Goal: Task Accomplishment & Management: Complete application form

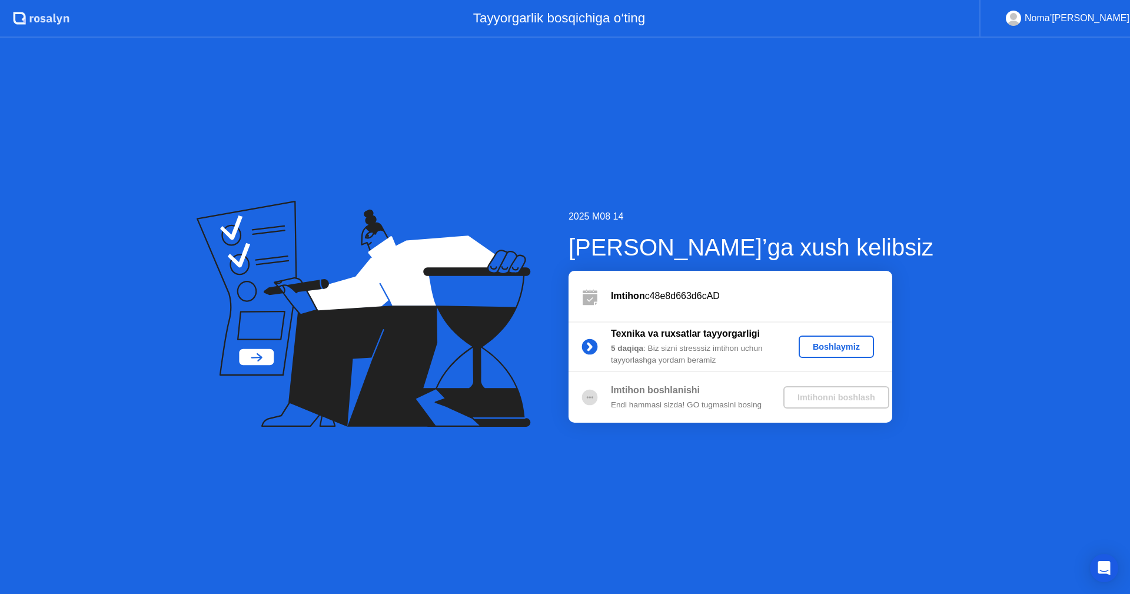
click at [853, 350] on div "Boshlaymiz" at bounding box center [836, 346] width 66 height 9
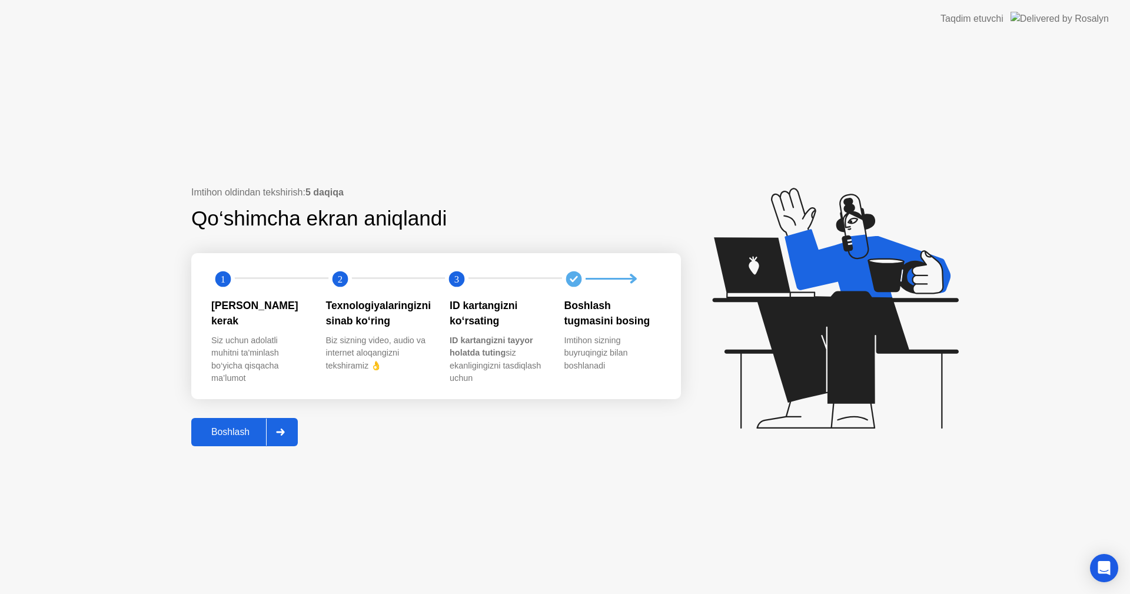
click at [232, 434] on div "Boshlash" at bounding box center [230, 432] width 71 height 11
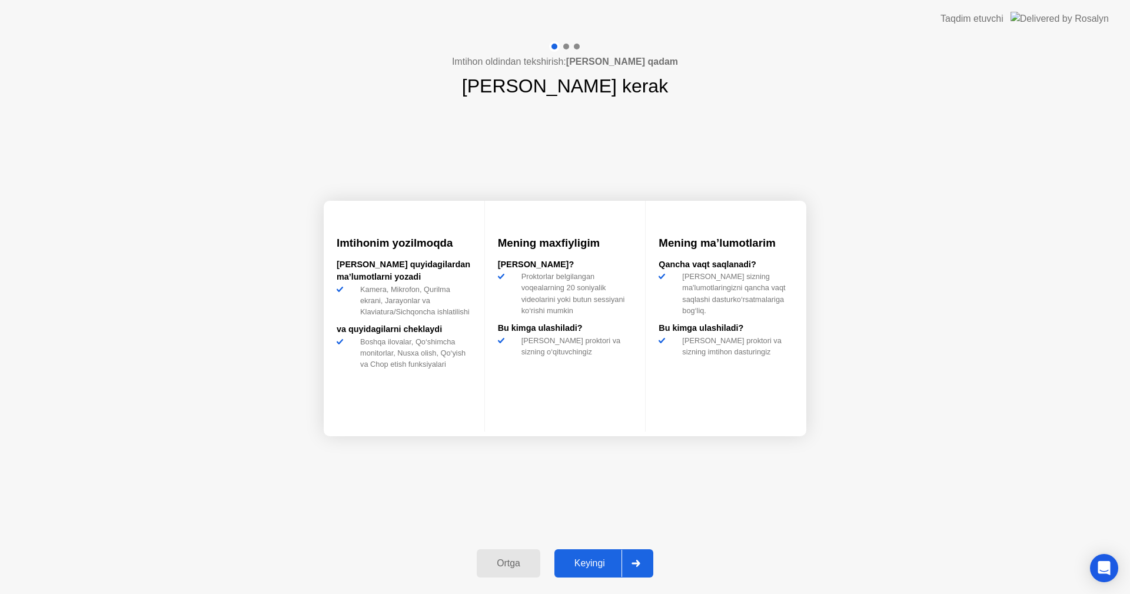
click at [580, 560] on div "Keyingi" at bounding box center [590, 563] width 64 height 11
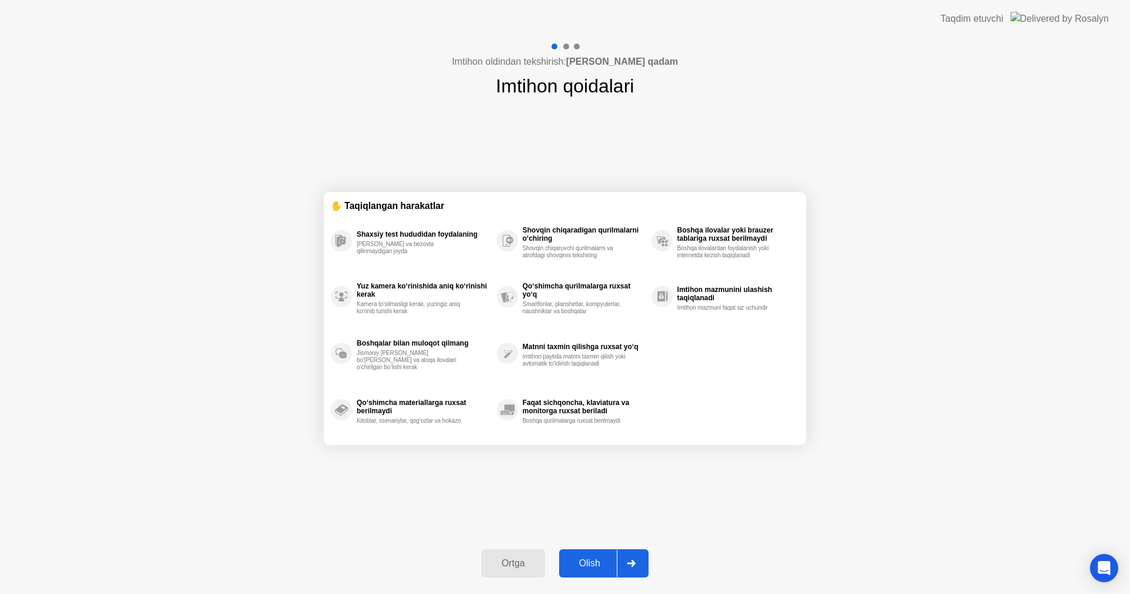
click at [594, 568] on div "Olish" at bounding box center [590, 563] width 54 height 11
select select "**********"
select select "*******"
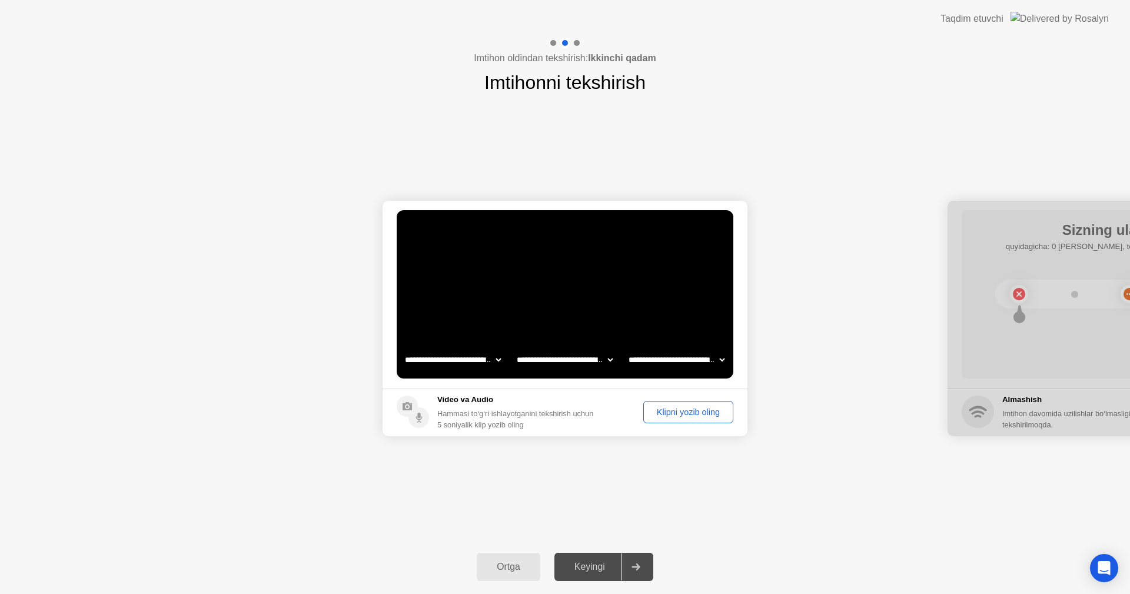
click at [705, 413] on div "Klipni yozib oling" at bounding box center [688, 411] width 82 height 9
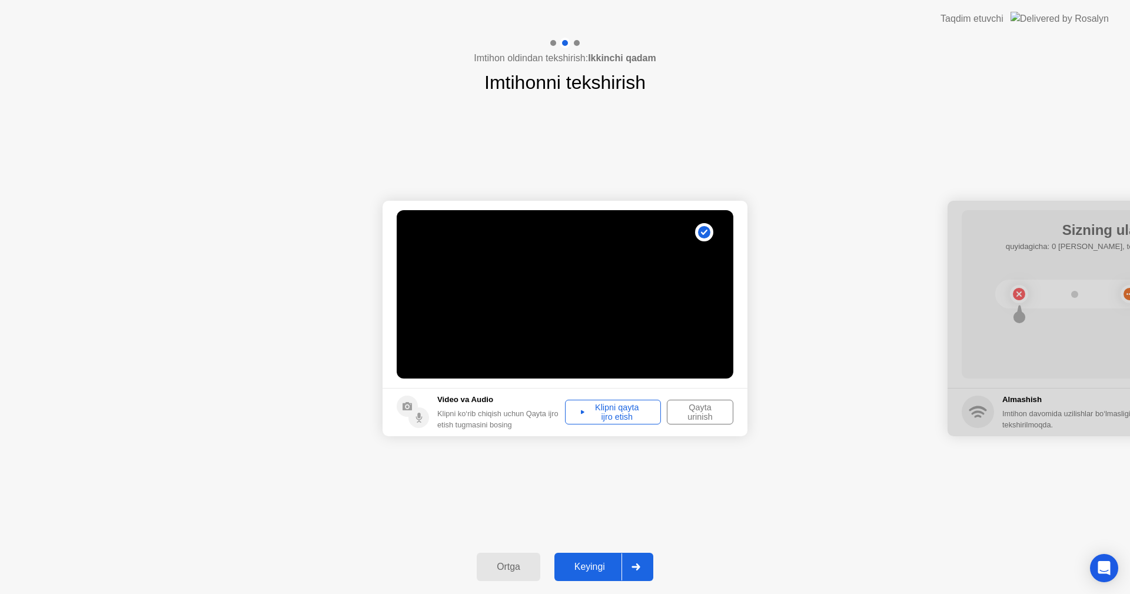
click at [643, 408] on div "Klipni qayta ijro etish" at bounding box center [613, 412] width 88 height 19
click at [606, 577] on button "Keyingi" at bounding box center [603, 567] width 99 height 28
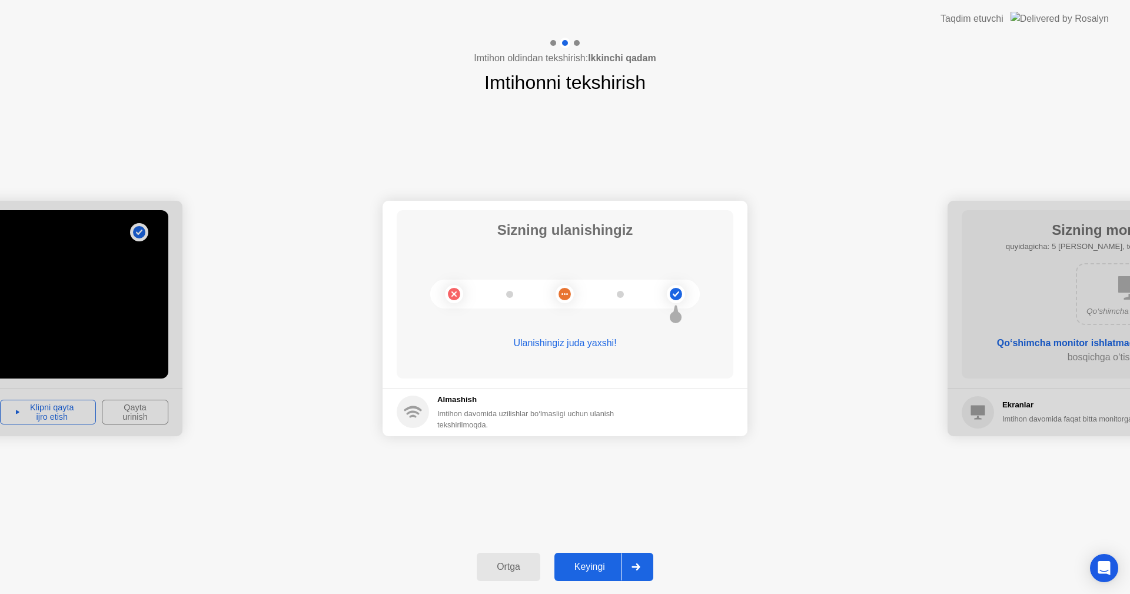
click at [606, 558] on button "Keyingi" at bounding box center [603, 567] width 99 height 28
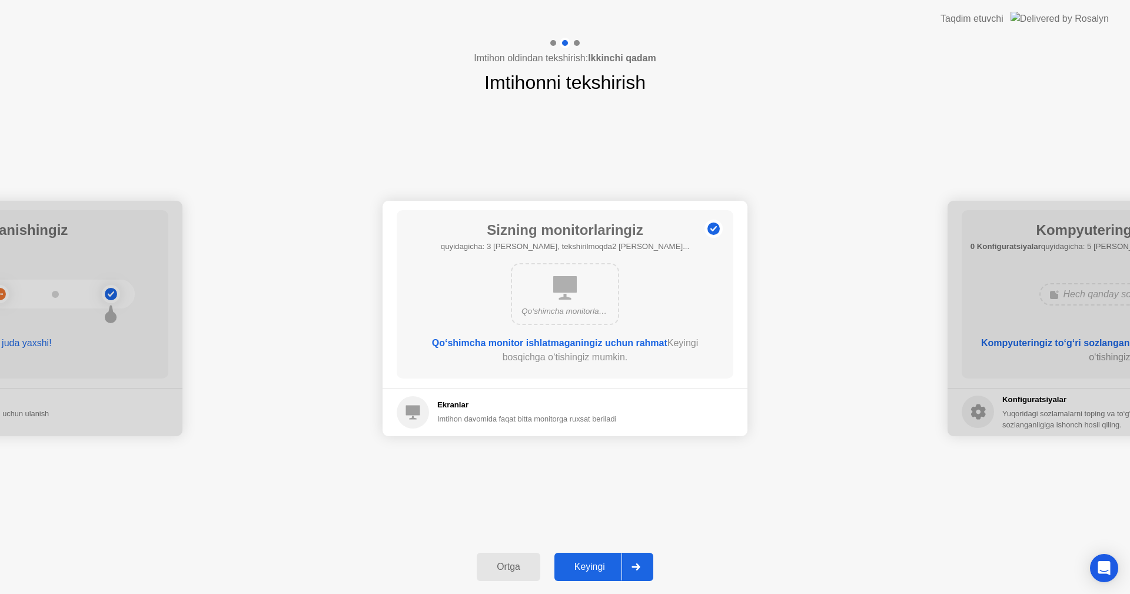
click at [609, 558] on button "Keyingi" at bounding box center [603, 567] width 99 height 28
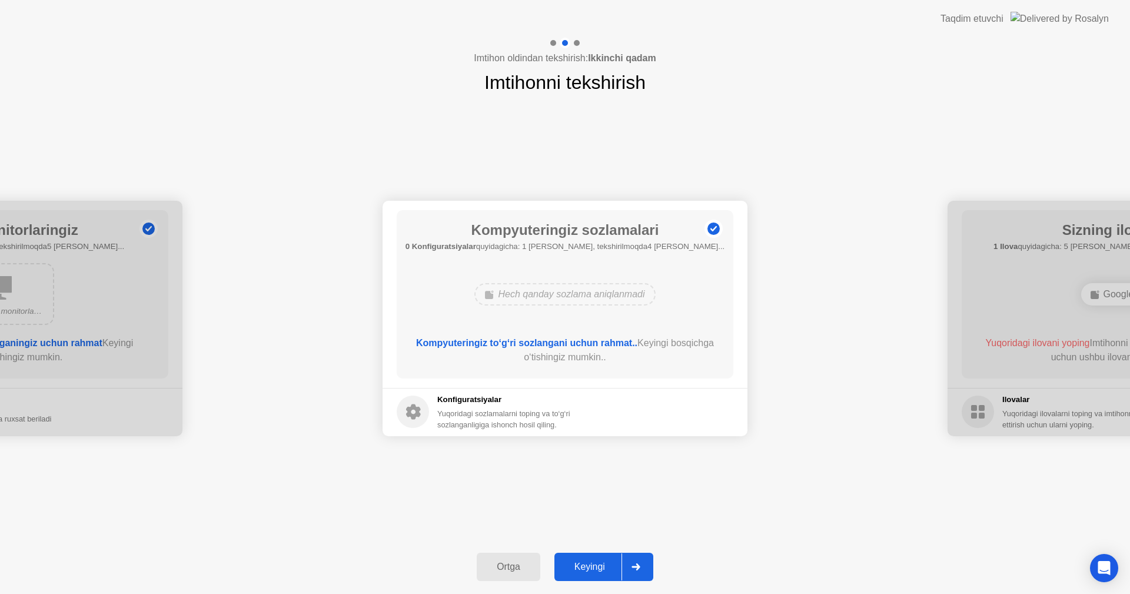
click at [609, 558] on button "Keyingi" at bounding box center [603, 567] width 99 height 28
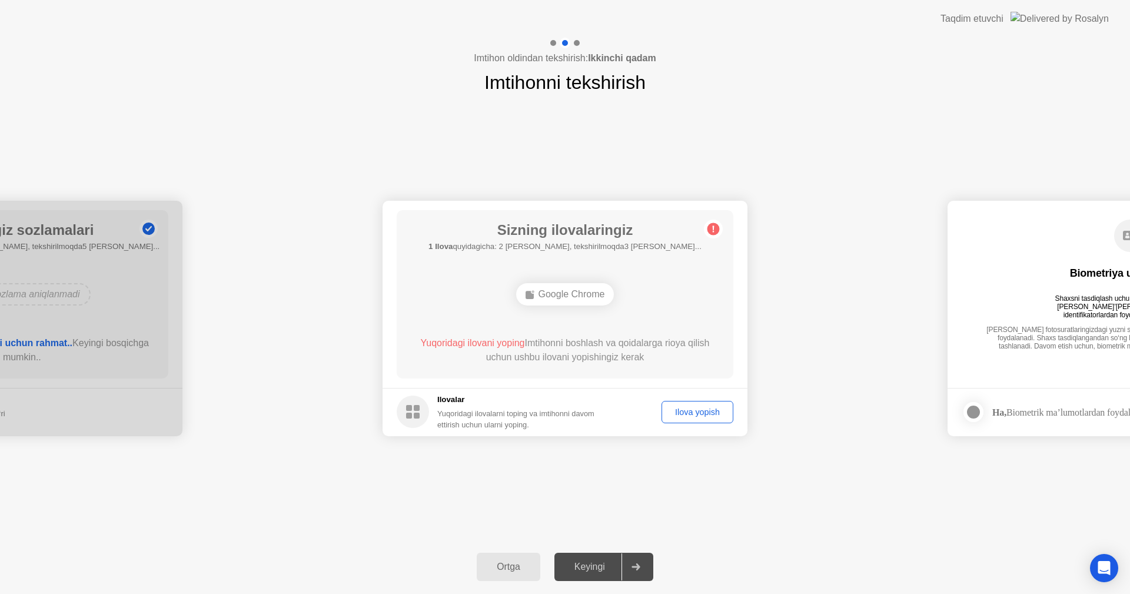
click at [714, 410] on div "Ilova yopish" at bounding box center [698, 411] width 64 height 9
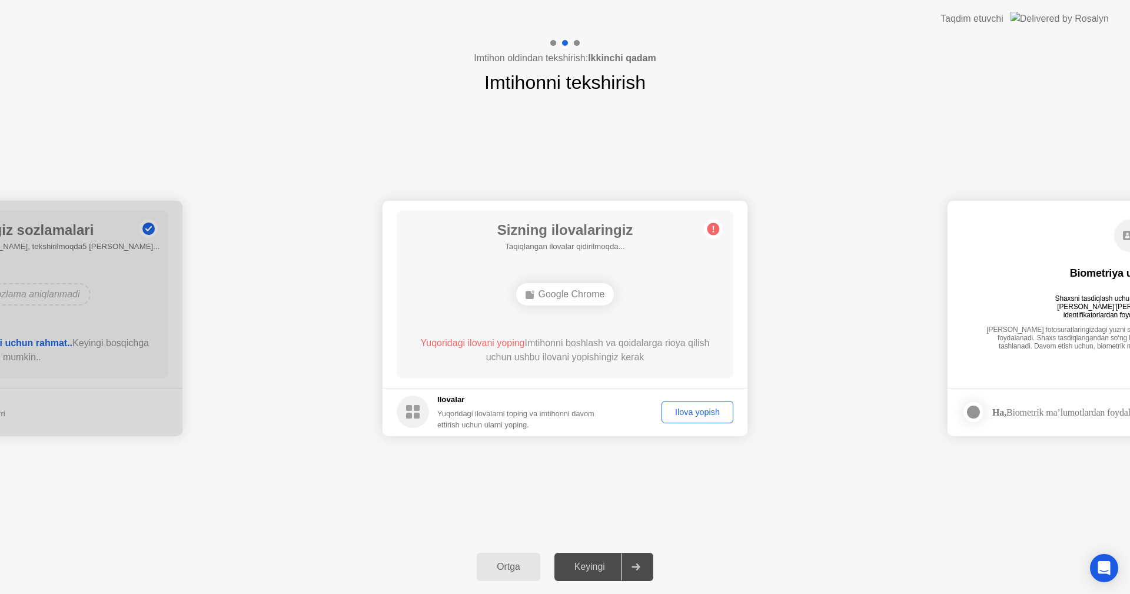
click at [592, 561] on div "Keyingi" at bounding box center [590, 566] width 64 height 11
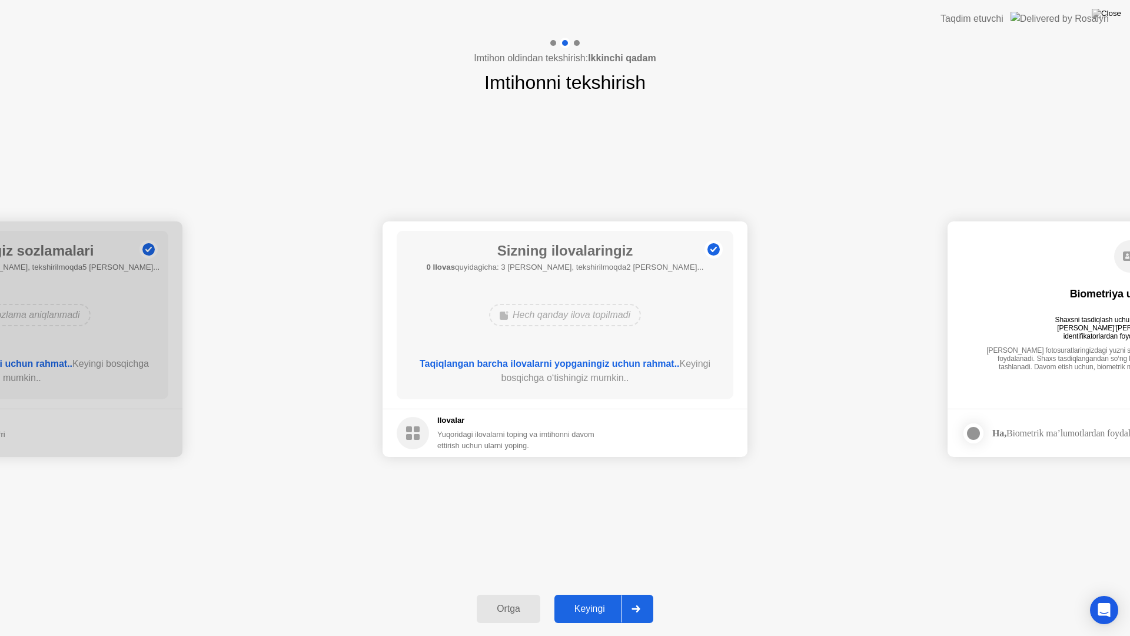
click at [581, 593] on div "Keyingi" at bounding box center [590, 608] width 64 height 11
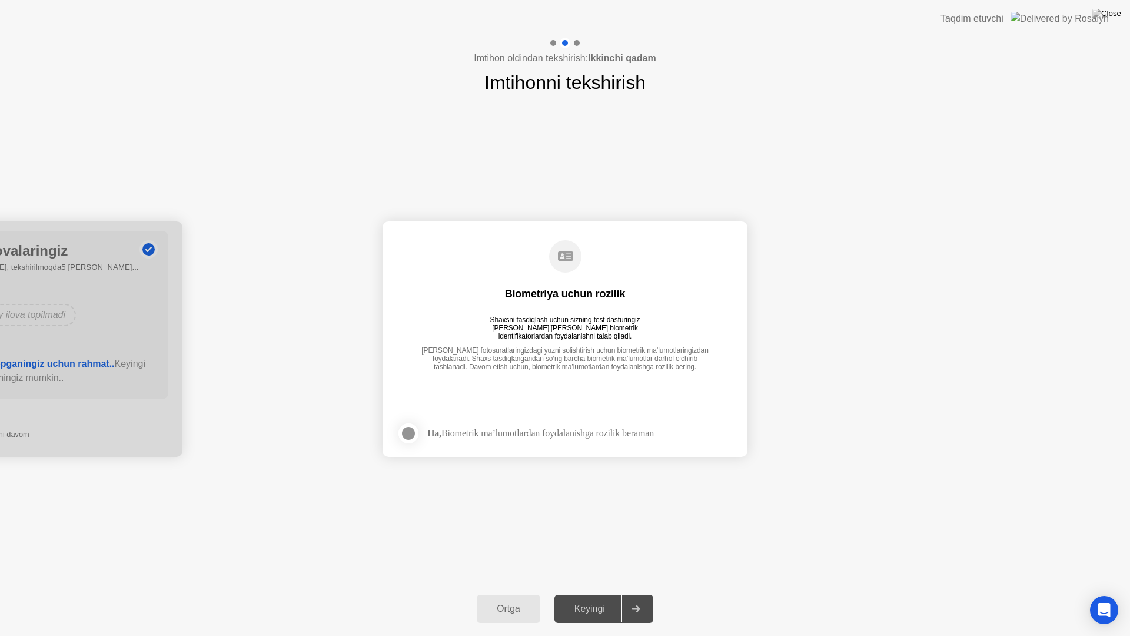
click at [580, 593] on div "Keyingi" at bounding box center [590, 608] width 64 height 11
click at [407, 426] on div at bounding box center [408, 433] width 14 height 14
click at [600, 593] on div "Keyingi" at bounding box center [590, 608] width 64 height 11
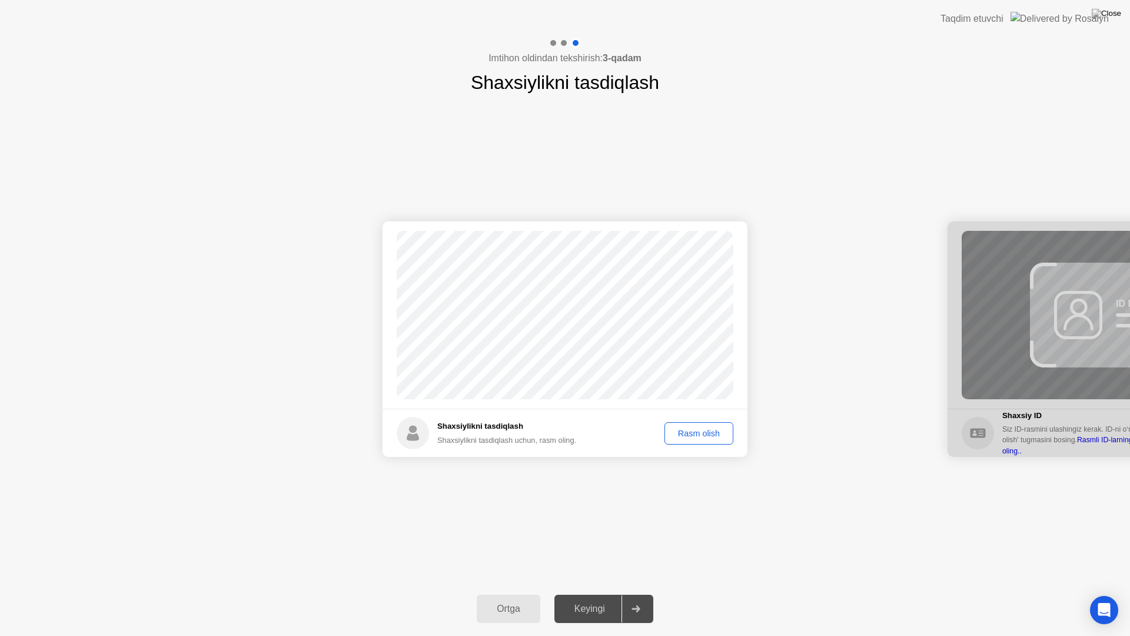
click at [703, 434] on div "Rasm olish" at bounding box center [699, 432] width 61 height 9
click at [613, 593] on div "Keyingi" at bounding box center [590, 608] width 64 height 11
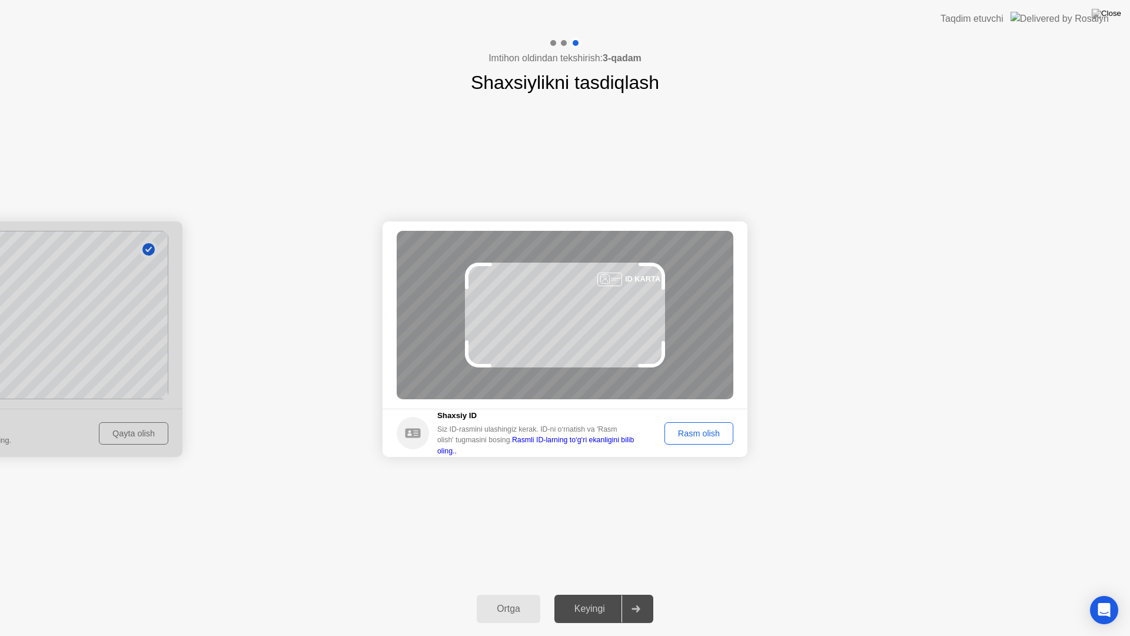
click at [683, 435] on div "Rasm olish" at bounding box center [699, 432] width 61 height 9
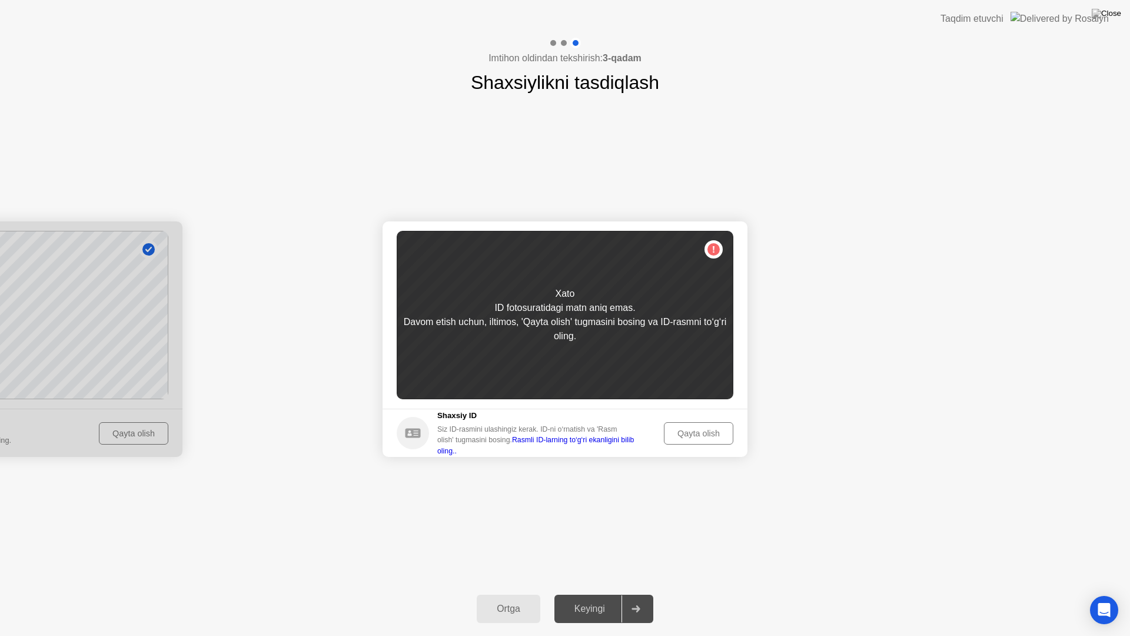
click at [541, 445] on link "Rasmli ID-larning to‘g‘ri ekanligini bilib oling.." at bounding box center [535, 444] width 197 height 19
click at [697, 437] on div "Qayta olish" at bounding box center [698, 432] width 61 height 9
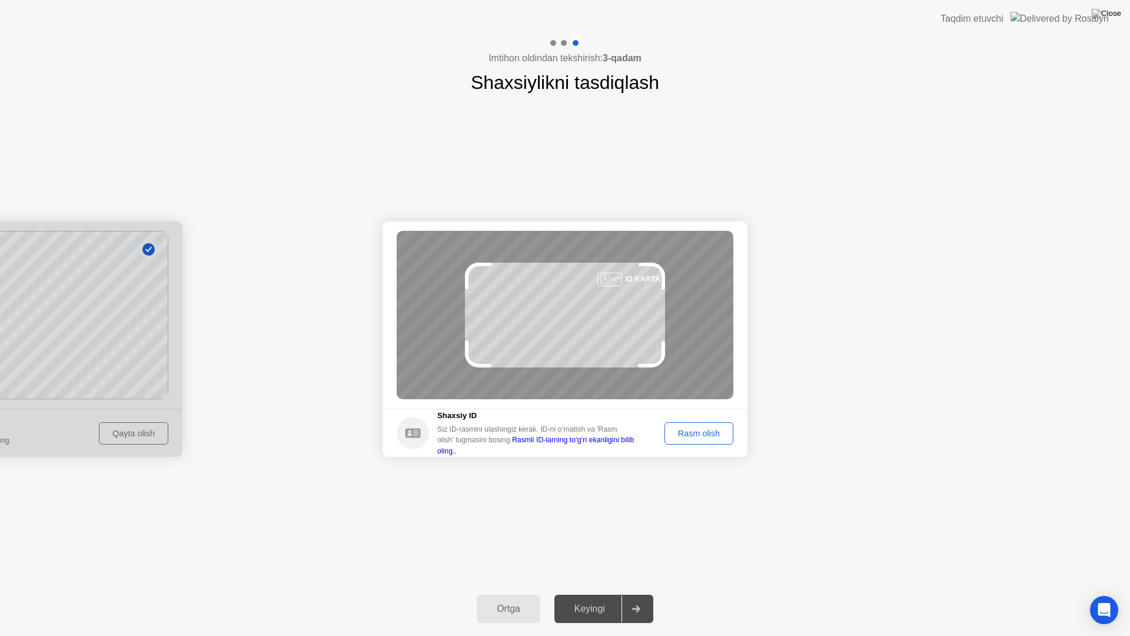
click at [695, 433] on div "Rasm olish" at bounding box center [699, 432] width 61 height 9
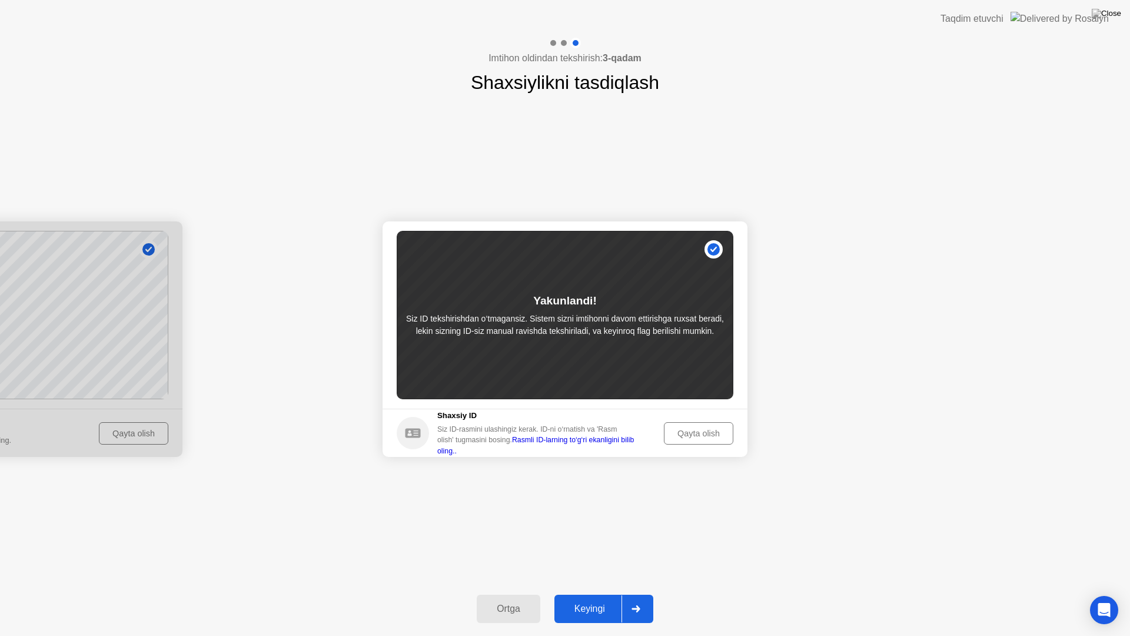
click at [605, 593] on div "Keyingi" at bounding box center [590, 608] width 64 height 11
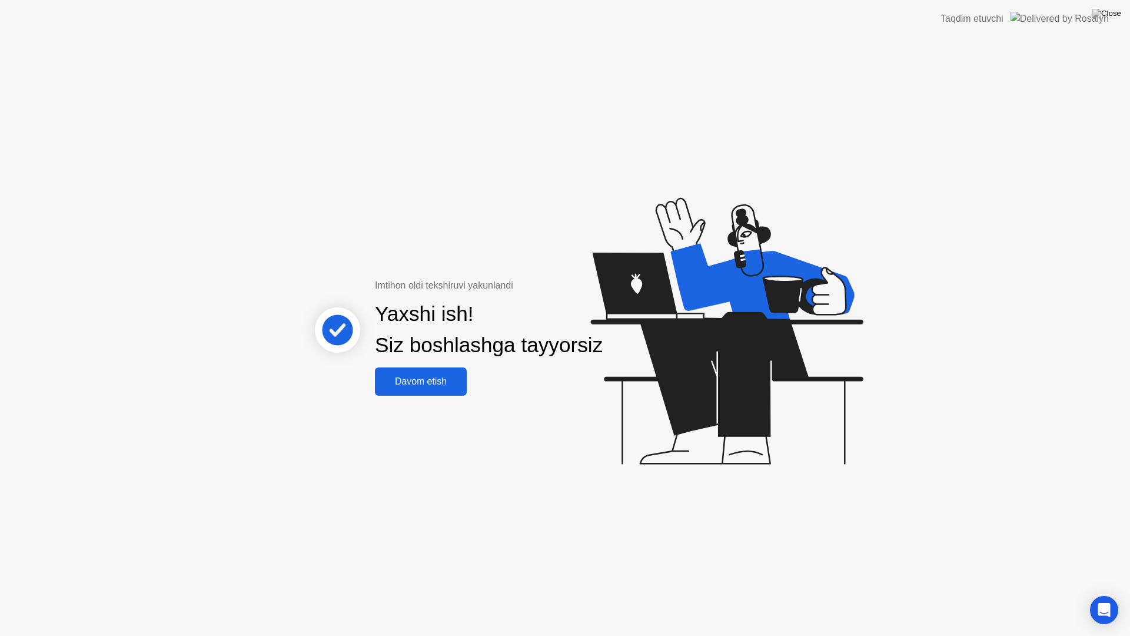
click at [438, 387] on div "Davom etish" at bounding box center [420, 381] width 85 height 11
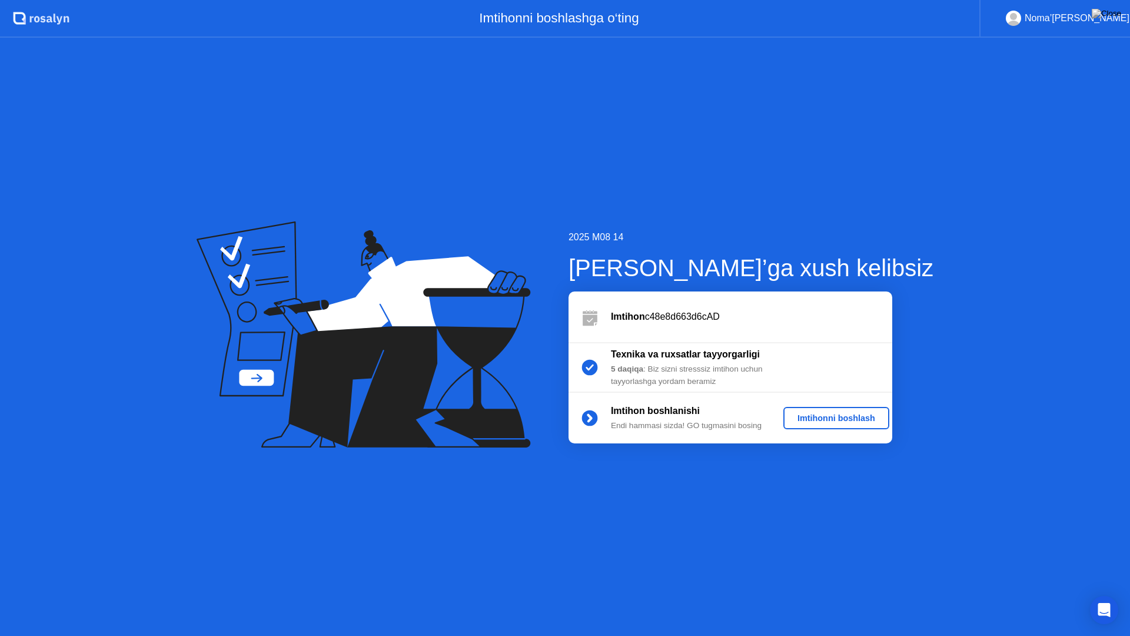
click at [826, 417] on div "Imtihonni boshlash" at bounding box center [836, 417] width 97 height 9
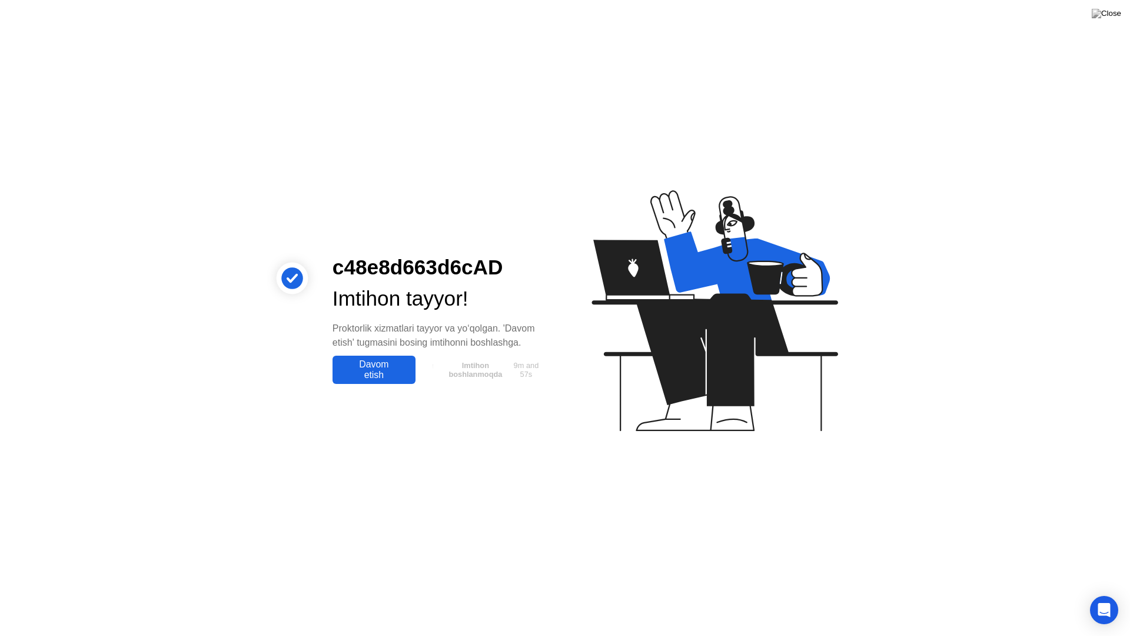
click at [390, 380] on div "Davom etish" at bounding box center [374, 369] width 76 height 21
